Goal: Find specific page/section: Find specific page/section

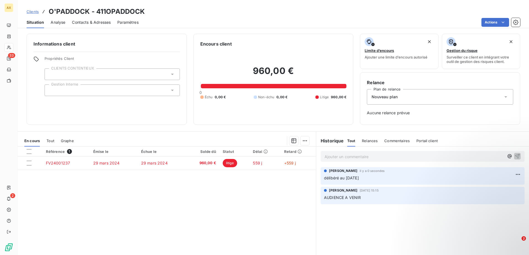
scroll to position [14, 0]
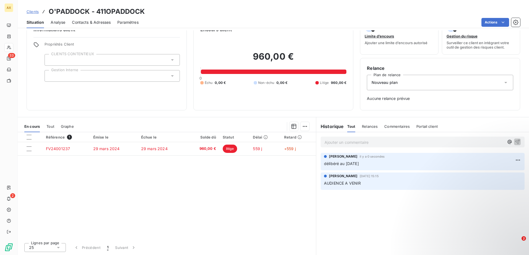
click at [260, 212] on div "Référence 1 Émise le Échue le Solde dû Statut Délai Retard FV24001237 [DATE] [D…" at bounding box center [167, 185] width 298 height 106
click at [196, 184] on div "Référence 1 Émise le Échue le Solde dû Statut Délai Retard FV24001237 [DATE] [D…" at bounding box center [167, 185] width 298 height 106
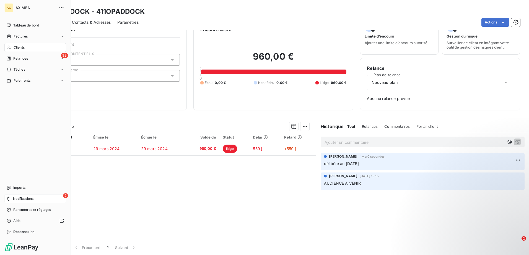
click at [23, 199] on span "Notifications" at bounding box center [23, 199] width 20 height 5
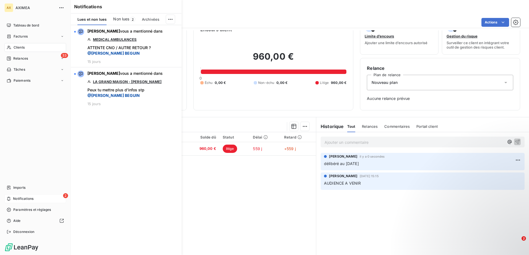
click at [26, 196] on div "2 Notifications" at bounding box center [35, 199] width 62 height 9
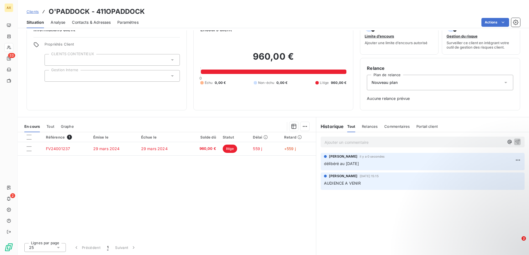
click at [29, 10] on span "Clients" at bounding box center [33, 11] width 12 height 4
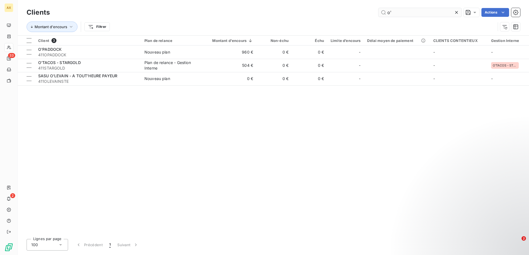
click at [430, 10] on input "o'" at bounding box center [419, 12] width 83 height 9
type input "o"
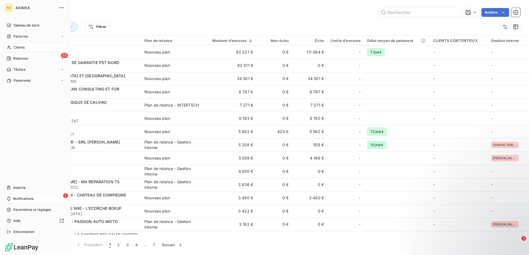
click at [26, 195] on div "2 Notifications" at bounding box center [35, 199] width 62 height 9
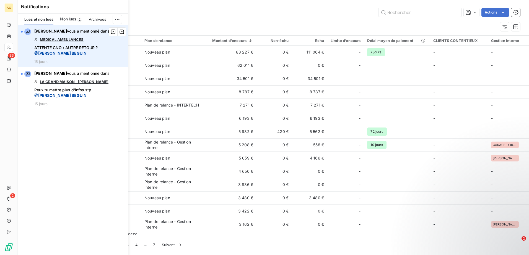
click at [62, 39] on link "MEDICAL AMBULANCES" at bounding box center [62, 39] width 44 height 4
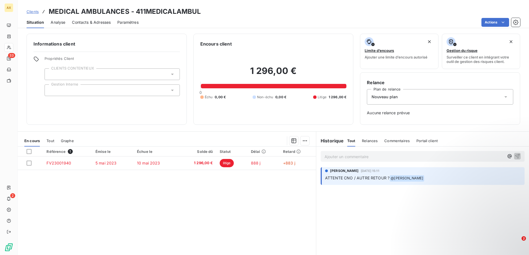
click at [360, 155] on p "Ajouter un commentaire ﻿" at bounding box center [413, 156] width 179 height 7
